Goal: Task Accomplishment & Management: Complete application form

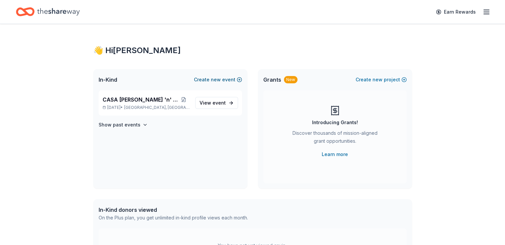
click at [216, 77] on span "new" at bounding box center [216, 80] width 10 height 8
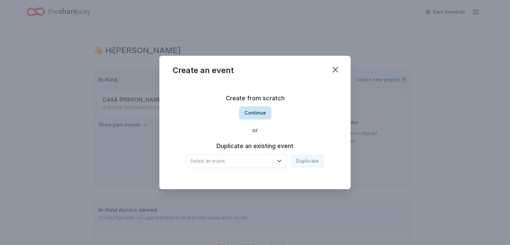
click at [252, 112] on button "Continue" at bounding box center [255, 112] width 32 height 13
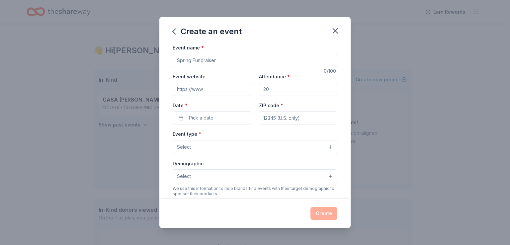
click at [202, 60] on input "Event name *" at bounding box center [255, 60] width 165 height 13
type input "Go Blue Golf Outing and Gala"
click at [267, 90] on input "Attendance *" at bounding box center [298, 89] width 78 height 13
drag, startPoint x: 262, startPoint y: 90, endPoint x: 271, endPoint y: 90, distance: 8.6
click at [271, 90] on input "Attendance *" at bounding box center [298, 89] width 78 height 13
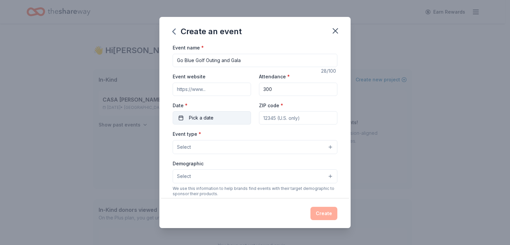
type input "300"
click at [214, 116] on button "Pick a date" at bounding box center [212, 117] width 78 height 13
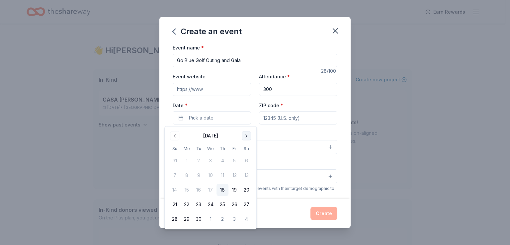
click at [247, 136] on button "Go to next month" at bounding box center [246, 135] width 9 height 9
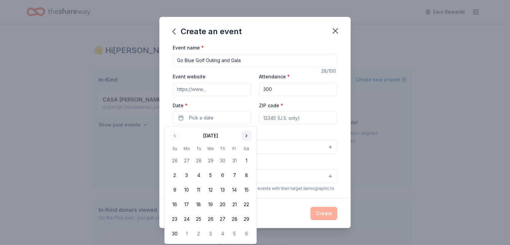
click at [247, 136] on button "Go to next month" at bounding box center [246, 135] width 9 height 9
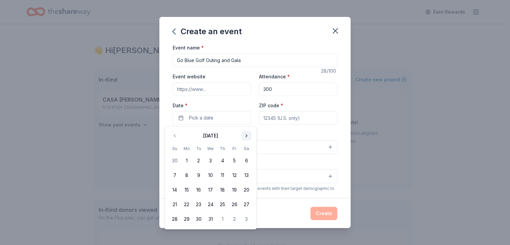
click at [247, 136] on button "Go to next month" at bounding box center [246, 135] width 9 height 9
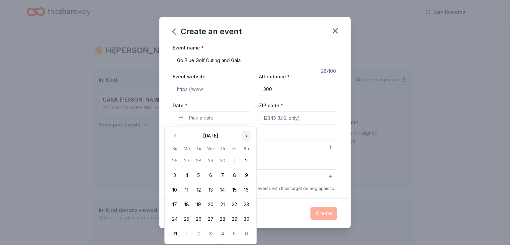
click at [247, 136] on button "Go to next month" at bounding box center [246, 135] width 9 height 9
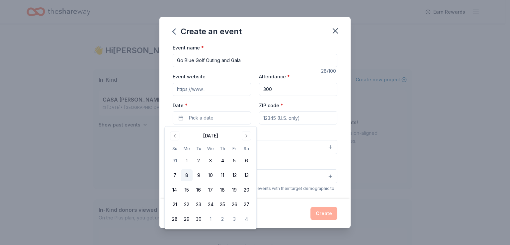
click at [186, 174] on button "8" at bounding box center [186, 175] width 12 height 12
click at [275, 120] on input "ZIP code *" at bounding box center [298, 117] width 78 height 13
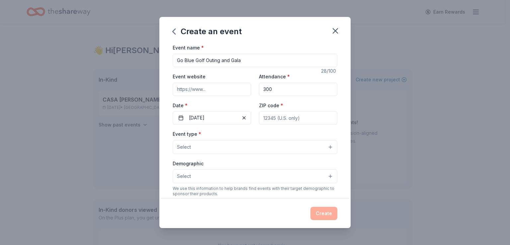
type input "08221"
type input "321 Shore Road"
click at [224, 144] on button "Select" at bounding box center [255, 147] width 165 height 14
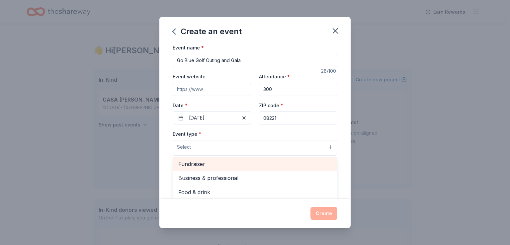
click at [215, 163] on span "Fundraiser" at bounding box center [254, 164] width 153 height 9
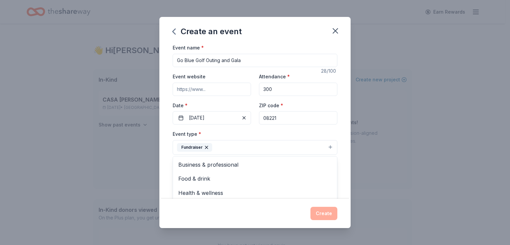
click at [164, 153] on div "Event name * Go Blue Golf Outing and Gala 28 /100 Event website Attendance * 30…" at bounding box center [254, 120] width 191 height 155
click at [199, 176] on button "Select" at bounding box center [255, 177] width 165 height 14
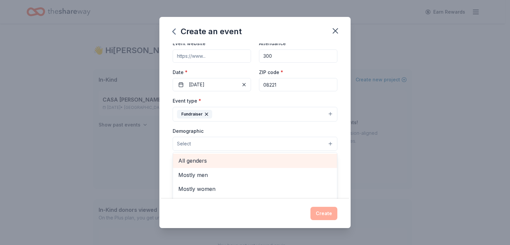
scroll to position [66, 0]
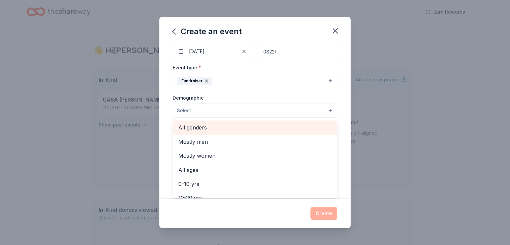
click at [196, 129] on span "All genders" at bounding box center [254, 127] width 153 height 9
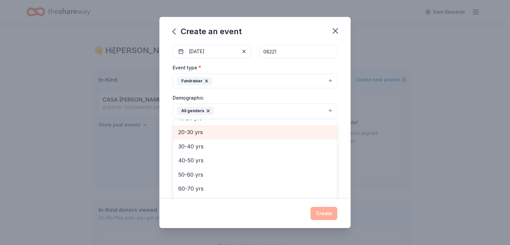
click at [194, 136] on div "20-30 yrs" at bounding box center [255, 132] width 164 height 14
click at [193, 135] on span "30-40 yrs" at bounding box center [254, 132] width 153 height 9
click at [193, 136] on span "40-50 yrs" at bounding box center [254, 134] width 153 height 9
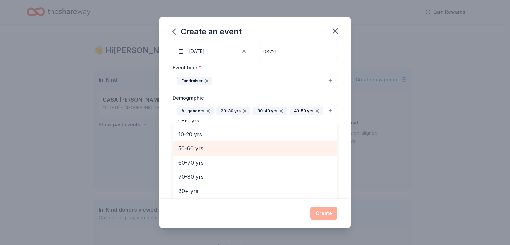
click at [191, 147] on span "50-60 yrs" at bounding box center [254, 148] width 153 height 9
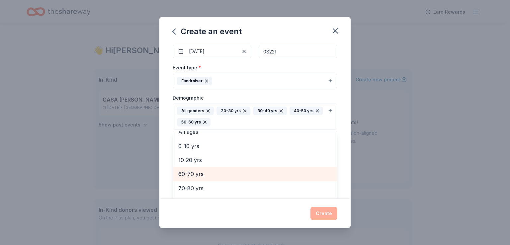
click at [188, 170] on span "60-70 yrs" at bounding box center [254, 174] width 153 height 9
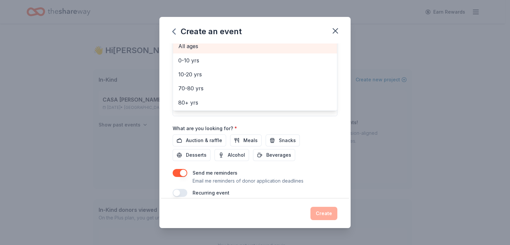
scroll to position [174, 0]
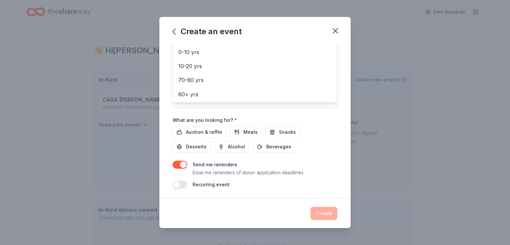
click at [206, 133] on div "Event name * Go Blue Golf Outing and Gala 28 /100 Event website Attendance * 30…" at bounding box center [255, 28] width 165 height 319
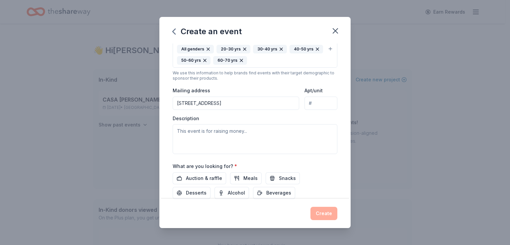
scroll to position [161, 0]
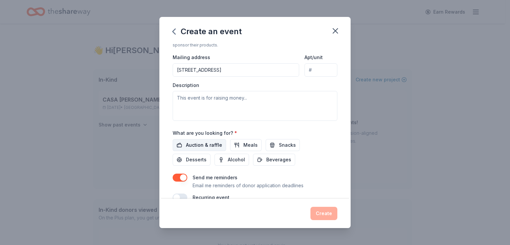
click at [207, 146] on span "Auction & raffle" at bounding box center [204, 145] width 36 height 8
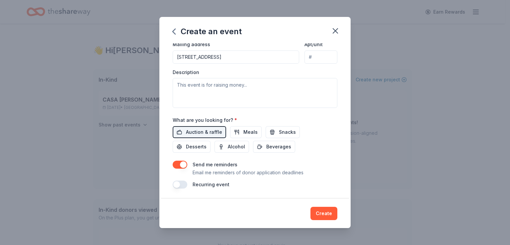
click at [179, 182] on button "button" at bounding box center [180, 184] width 15 height 8
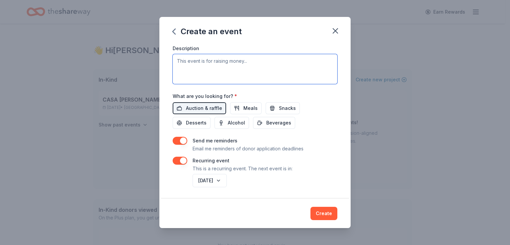
click at [190, 62] on textarea at bounding box center [255, 69] width 165 height 30
paste textarea ". I am writing to request your support of our “Go Blue for CASA Dress-Down Cock…"
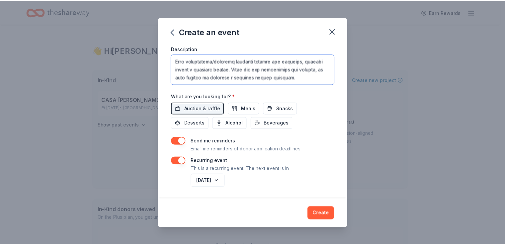
scroll to position [0, 0]
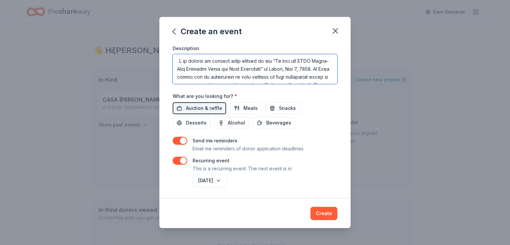
drag, startPoint x: 179, startPoint y: 60, endPoint x: 155, endPoint y: 55, distance: 25.1
click at [157, 56] on div "Create an event Event name * Go Blue Golf Outing and Gala 28 /100 Event website…" at bounding box center [255, 122] width 510 height 245
type textarea "I am writing to request your support of our “Go Blue for CASA Dress-Down Cockta…"
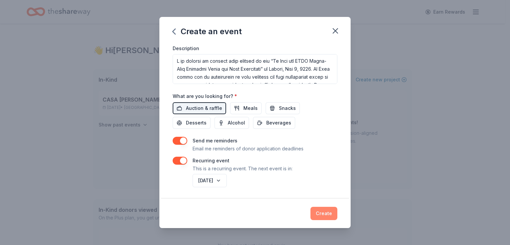
click at [323, 212] on button "Create" at bounding box center [323, 213] width 27 height 13
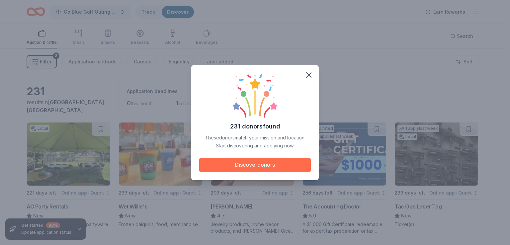
click at [238, 164] on button "Discover donors" at bounding box center [254, 165] width 111 height 15
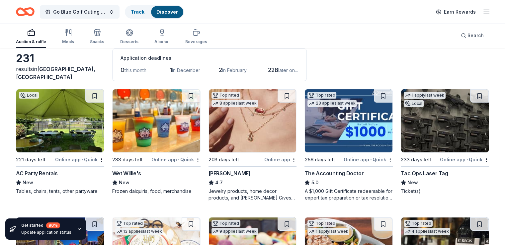
scroll to position [66, 0]
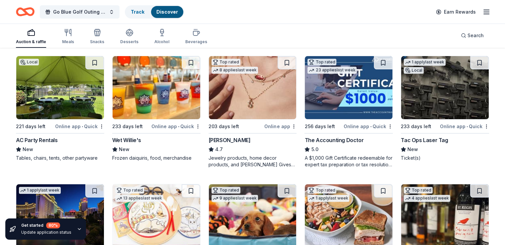
click at [68, 106] on img at bounding box center [60, 87] width 88 height 63
click at [449, 104] on img at bounding box center [445, 87] width 88 height 63
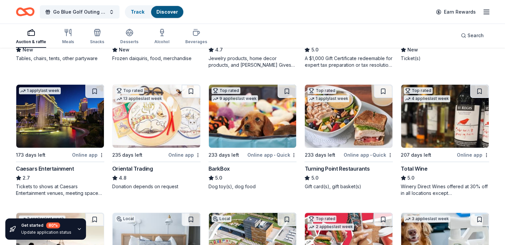
scroll to position [199, 0]
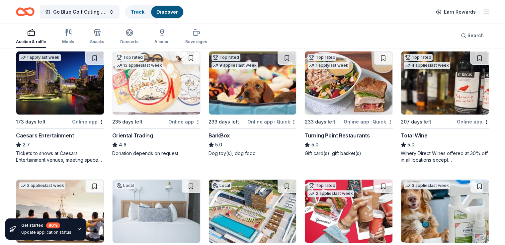
click at [54, 104] on img at bounding box center [60, 82] width 88 height 63
click at [423, 101] on img at bounding box center [445, 82] width 88 height 63
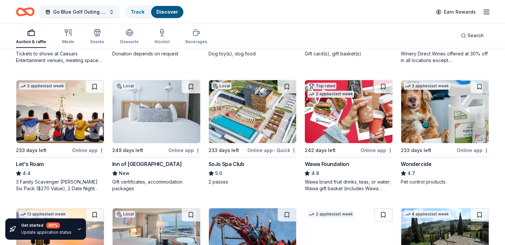
scroll to position [332, 0]
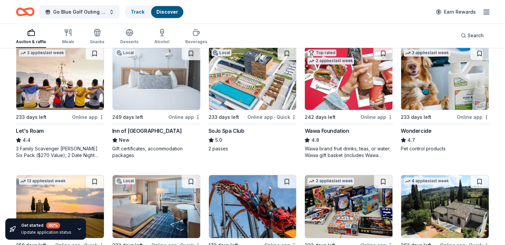
click at [172, 89] on img at bounding box center [156, 78] width 88 height 63
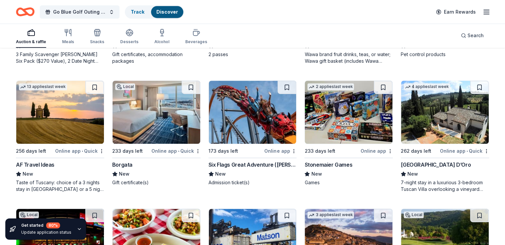
scroll to position [459, 0]
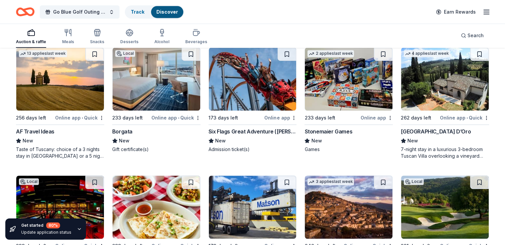
click at [274, 84] on img at bounding box center [253, 78] width 88 height 63
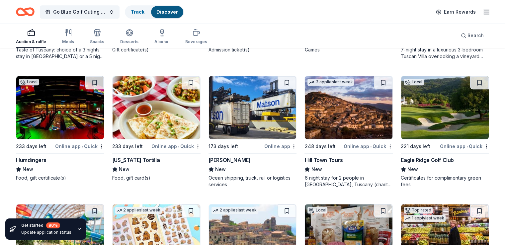
scroll to position [592, 0]
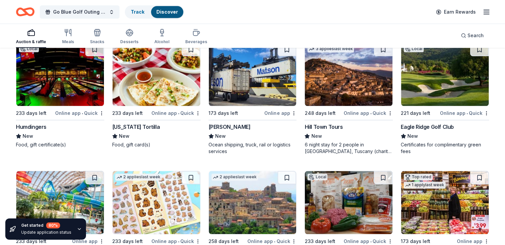
click at [52, 92] on img at bounding box center [60, 74] width 88 height 63
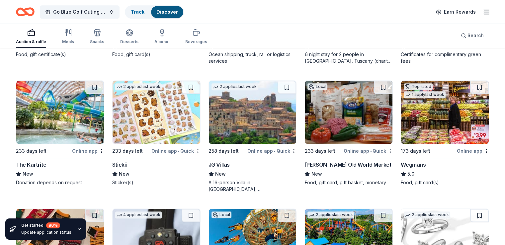
scroll to position [715, 0]
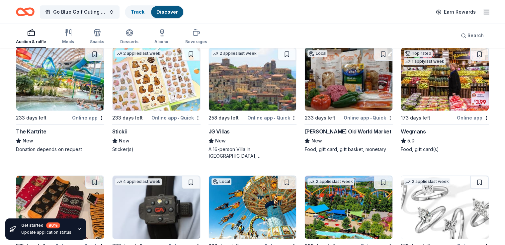
click at [332, 79] on img at bounding box center [349, 78] width 88 height 63
click at [430, 78] on img at bounding box center [445, 78] width 88 height 63
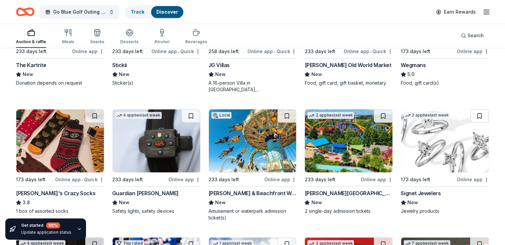
scroll to position [815, 0]
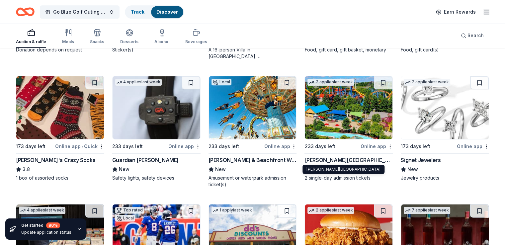
click at [313, 158] on div "Dorney Park & Wildwater Kingdom" at bounding box center [348, 160] width 88 height 8
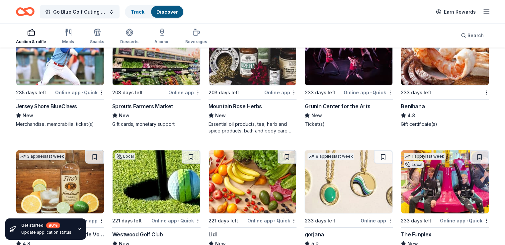
scroll to position [1535, 0]
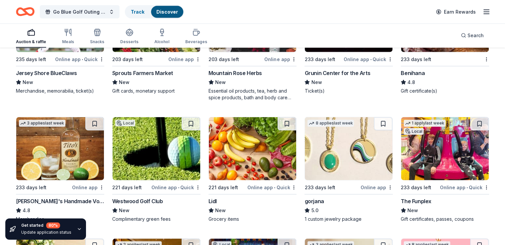
click at [58, 71] on div "Jersey Shore BlueClaws" at bounding box center [46, 73] width 61 height 8
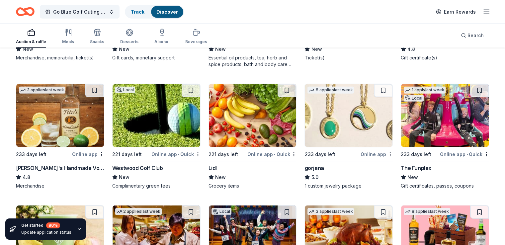
scroll to position [1602, 0]
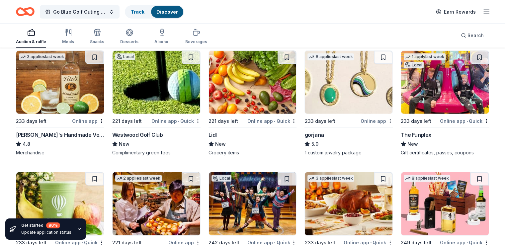
click at [163, 67] on img at bounding box center [156, 82] width 88 height 63
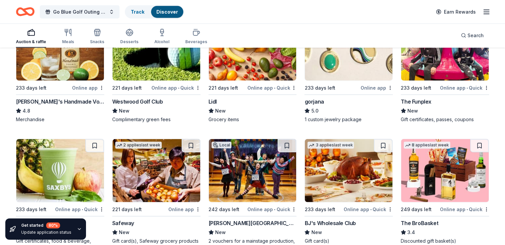
click at [435, 55] on img at bounding box center [445, 49] width 88 height 63
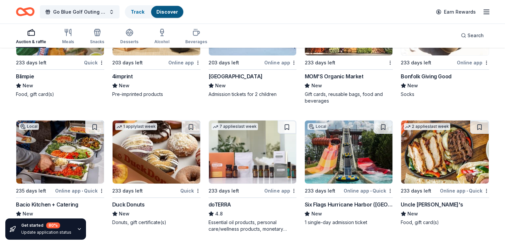
scroll to position [2199, 0]
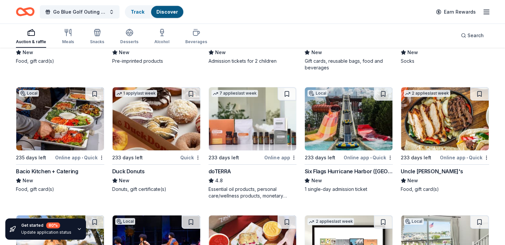
click at [136, 167] on div "Duck Donuts" at bounding box center [128, 171] width 33 height 8
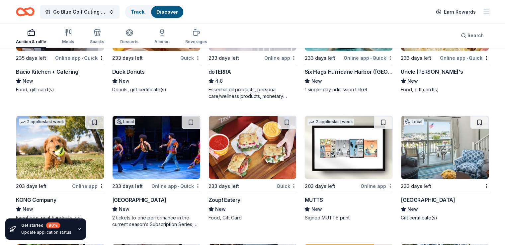
scroll to position [2332, 0]
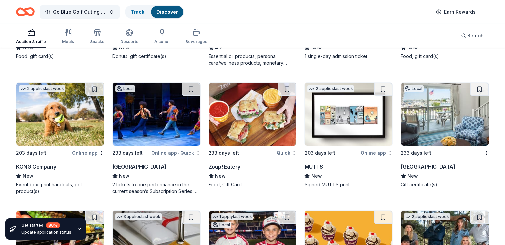
click at [419, 164] on div "Cape Resorts" at bounding box center [427, 167] width 54 height 8
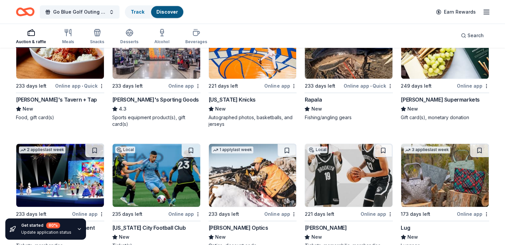
scroll to position [3072, 0]
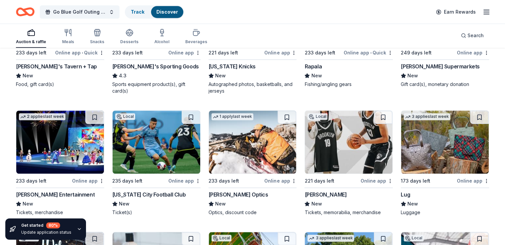
click at [400, 192] on div "Lug" at bounding box center [404, 194] width 9 height 8
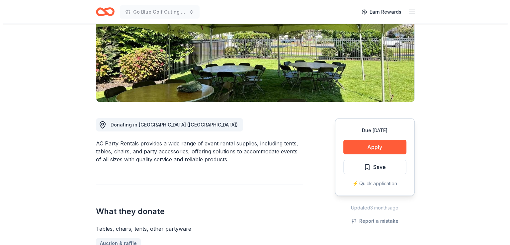
scroll to position [133, 0]
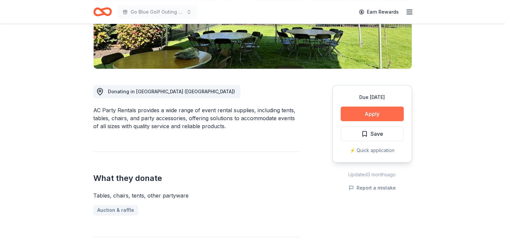
click at [350, 109] on button "Apply" at bounding box center [371, 113] width 63 height 15
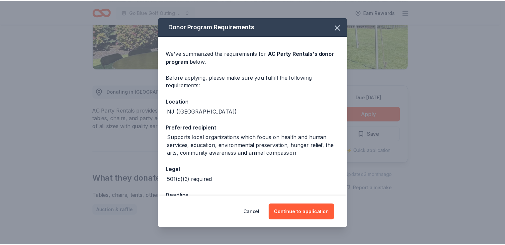
scroll to position [22, 0]
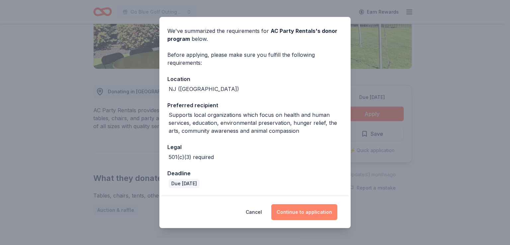
click at [291, 216] on button "Continue to application" at bounding box center [304, 212] width 66 height 16
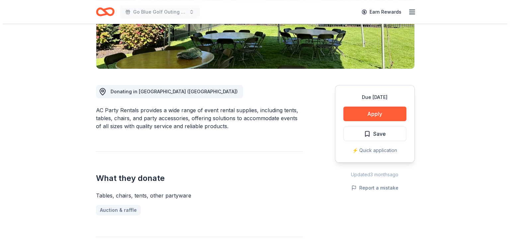
scroll to position [0, 0]
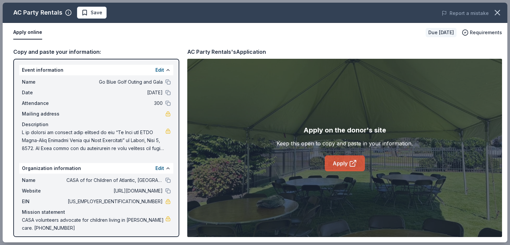
click at [340, 162] on link "Apply" at bounding box center [344, 163] width 40 height 16
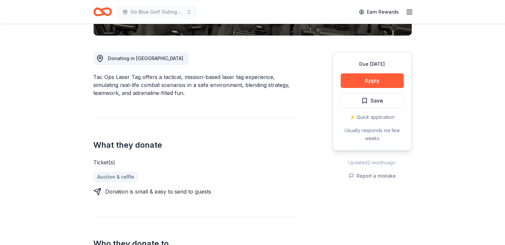
scroll to position [133, 0]
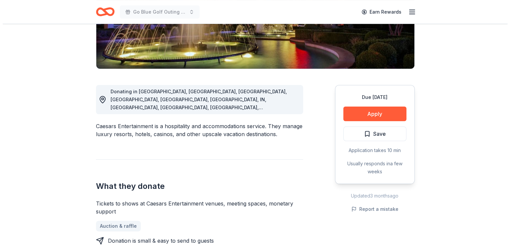
scroll to position [166, 0]
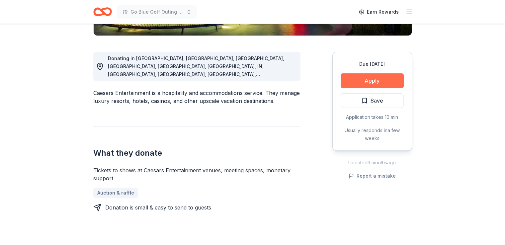
click at [341, 86] on button "Apply" at bounding box center [371, 80] width 63 height 15
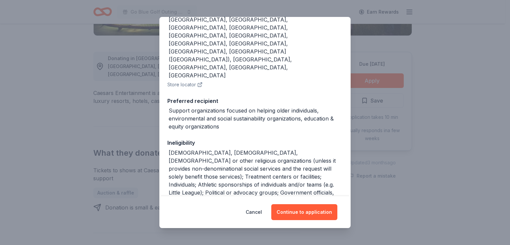
scroll to position [113, 0]
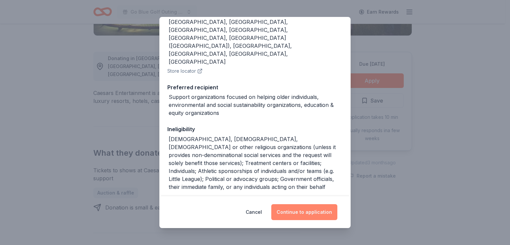
click at [299, 211] on button "Continue to application" at bounding box center [304, 212] width 66 height 16
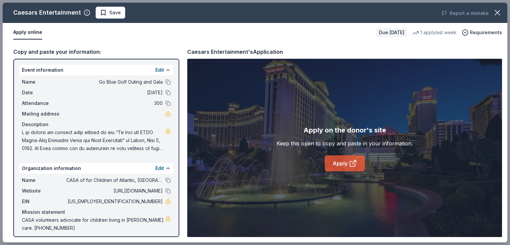
click at [337, 165] on link "Apply" at bounding box center [344, 163] width 40 height 16
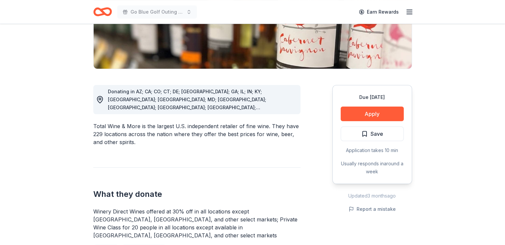
scroll to position [199, 0]
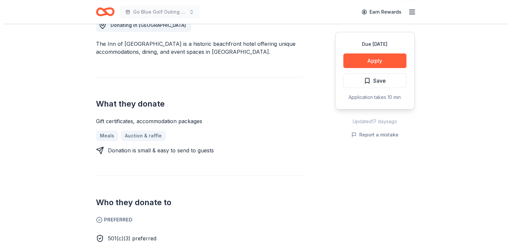
scroll to position [232, 0]
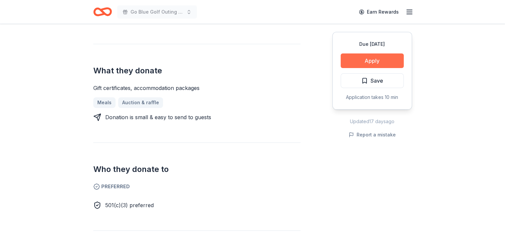
click at [358, 62] on button "Apply" at bounding box center [371, 60] width 63 height 15
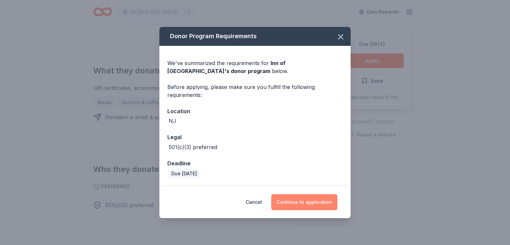
click at [291, 201] on button "Continue to application" at bounding box center [304, 202] width 66 height 16
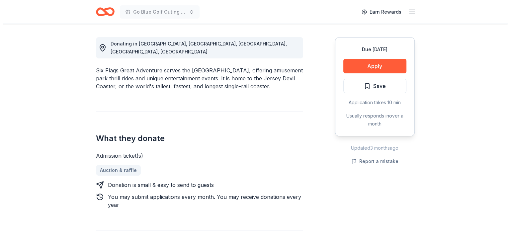
scroll to position [299, 0]
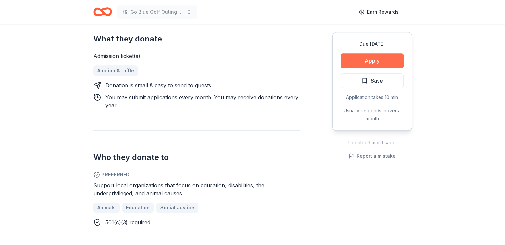
click at [348, 59] on button "Apply" at bounding box center [371, 60] width 63 height 15
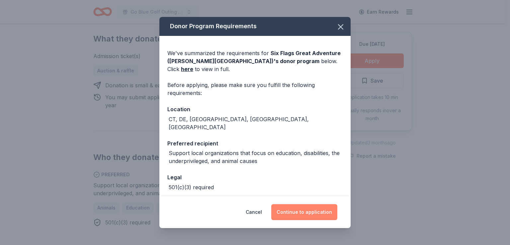
click at [305, 210] on button "Continue to application" at bounding box center [304, 212] width 66 height 16
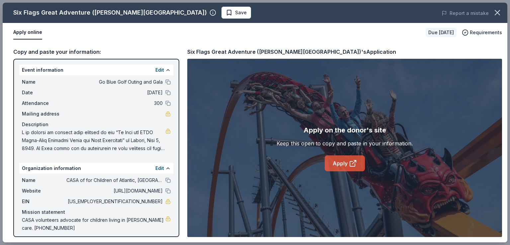
click at [351, 162] on icon at bounding box center [353, 163] width 8 height 8
click at [335, 163] on link "Apply" at bounding box center [344, 163] width 40 height 16
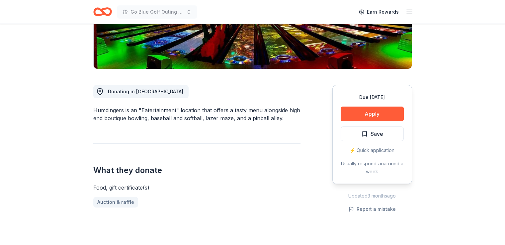
scroll to position [100, 0]
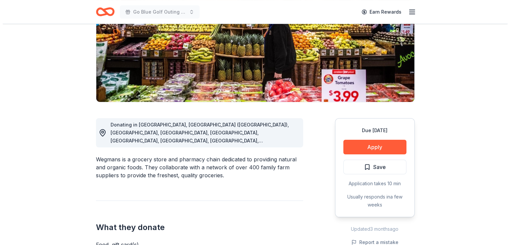
scroll to position [166, 0]
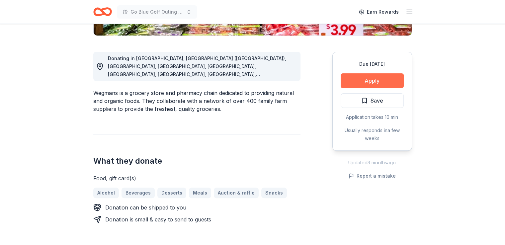
click at [357, 79] on button "Apply" at bounding box center [371, 80] width 63 height 15
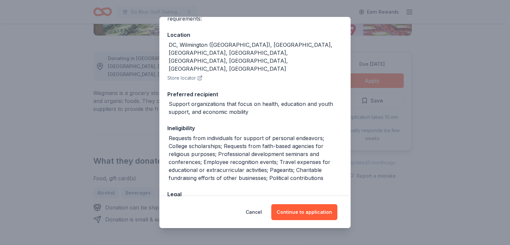
scroll to position [89, 0]
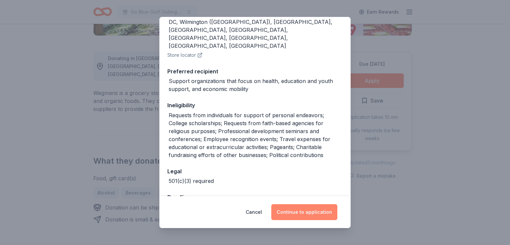
click at [311, 212] on button "Continue to application" at bounding box center [304, 212] width 66 height 16
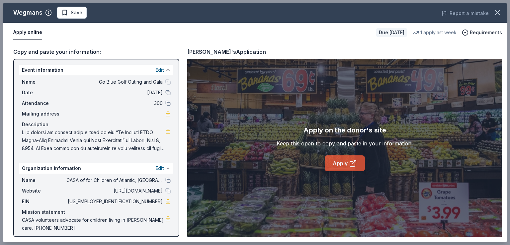
click at [341, 160] on link "Apply" at bounding box center [344, 163] width 40 height 16
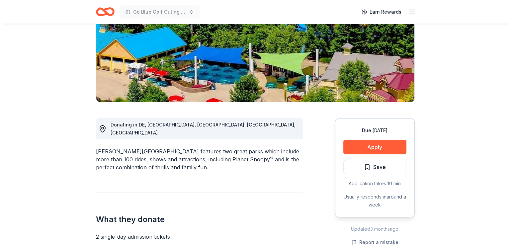
scroll to position [133, 0]
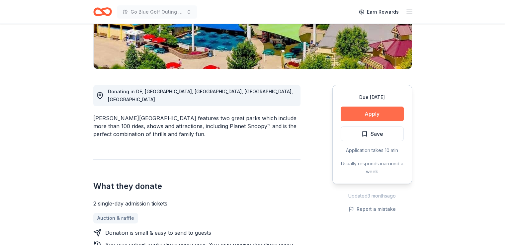
click at [349, 113] on button "Apply" at bounding box center [371, 113] width 63 height 15
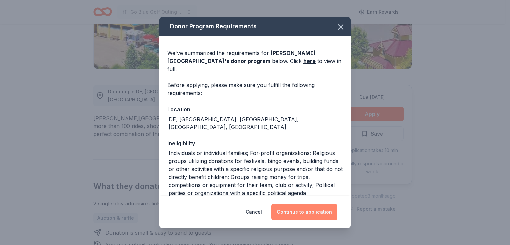
click at [293, 210] on button "Continue to application" at bounding box center [304, 212] width 66 height 16
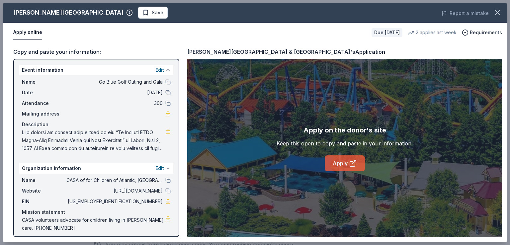
click at [341, 163] on link "Apply" at bounding box center [344, 163] width 40 height 16
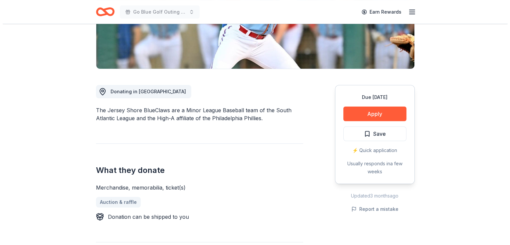
scroll to position [166, 0]
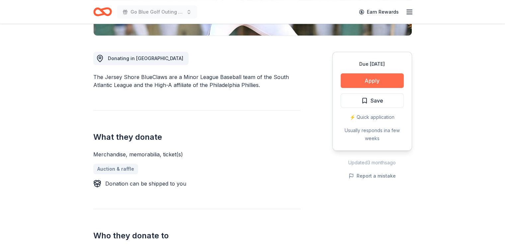
click at [366, 78] on button "Apply" at bounding box center [371, 80] width 63 height 15
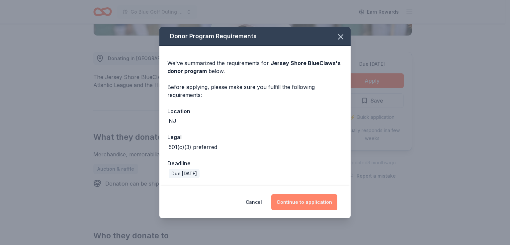
click at [302, 200] on button "Continue to application" at bounding box center [304, 202] width 66 height 16
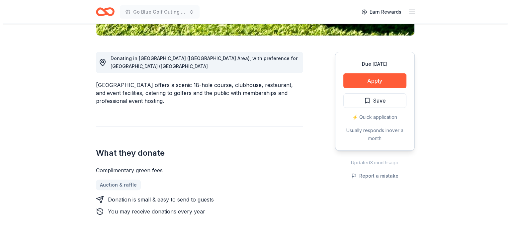
scroll to position [199, 0]
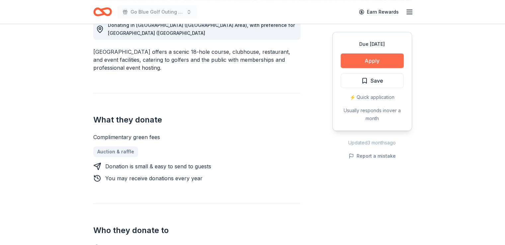
click at [364, 57] on button "Apply" at bounding box center [371, 60] width 63 height 15
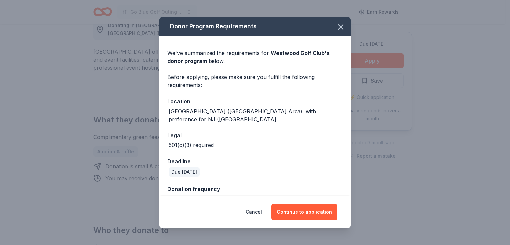
scroll to position [6, 0]
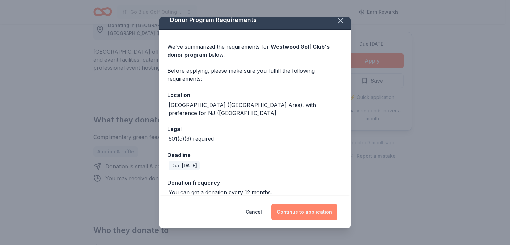
click at [301, 215] on button "Continue to application" at bounding box center [304, 212] width 66 height 16
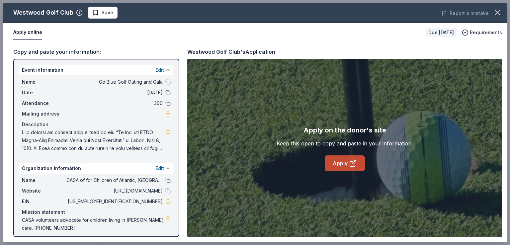
click at [332, 163] on link "Apply" at bounding box center [344, 163] width 40 height 16
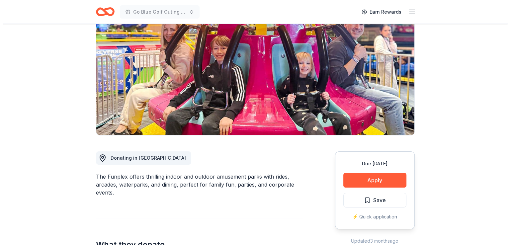
scroll to position [133, 0]
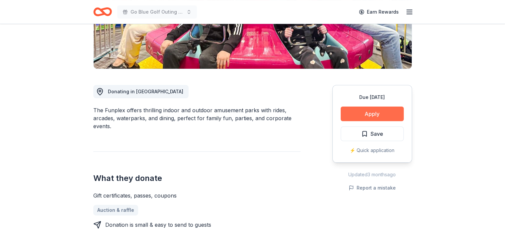
click at [350, 118] on button "Apply" at bounding box center [371, 113] width 63 height 15
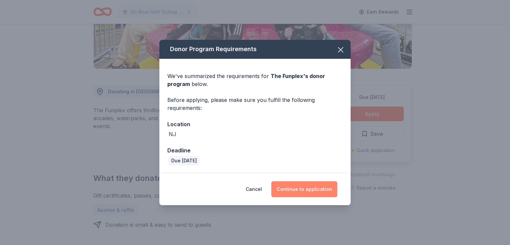
click at [317, 188] on button "Continue to application" at bounding box center [304, 189] width 66 height 16
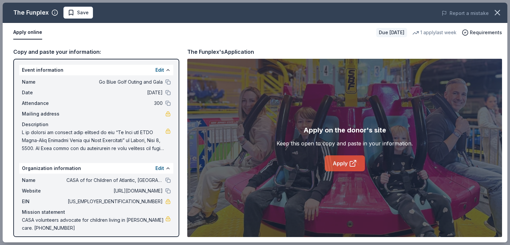
click at [338, 161] on link "Apply" at bounding box center [344, 163] width 40 height 16
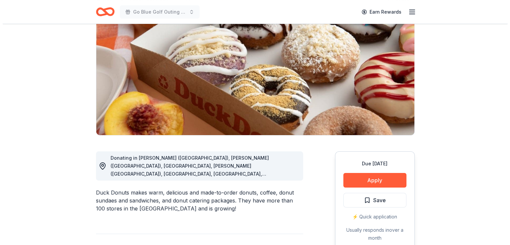
scroll to position [100, 0]
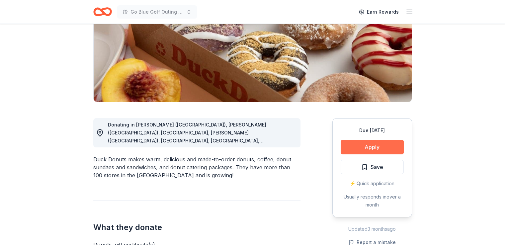
click at [369, 146] on button "Apply" at bounding box center [371, 147] width 63 height 15
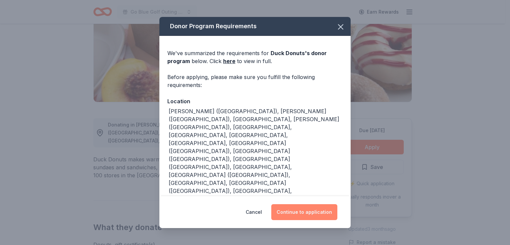
drag, startPoint x: 314, startPoint y: 202, endPoint x: 318, endPoint y: 203, distance: 4.1
click at [318, 204] on button "Continue to application" at bounding box center [304, 212] width 66 height 16
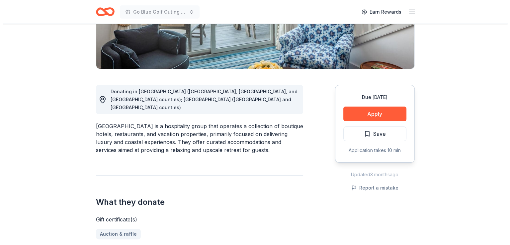
scroll to position [166, 0]
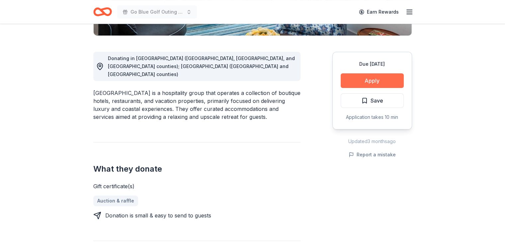
click at [363, 79] on button "Apply" at bounding box center [371, 80] width 63 height 15
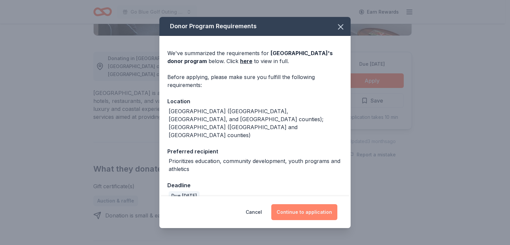
click at [284, 207] on button "Continue to application" at bounding box center [304, 212] width 66 height 16
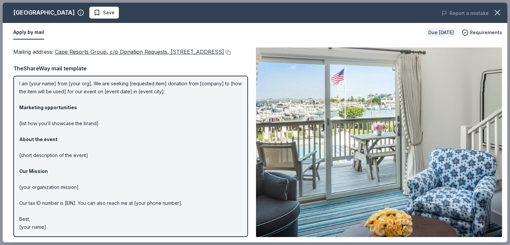
scroll to position [0, 0]
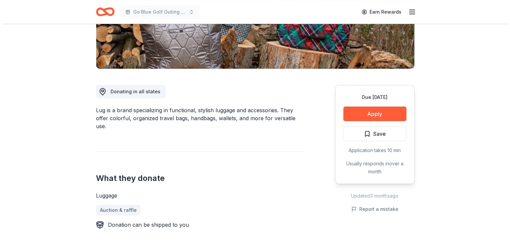
scroll to position [166, 0]
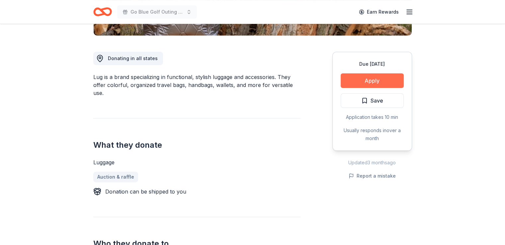
click at [353, 79] on button "Apply" at bounding box center [371, 80] width 63 height 15
